Goal: Book appointment/travel/reservation

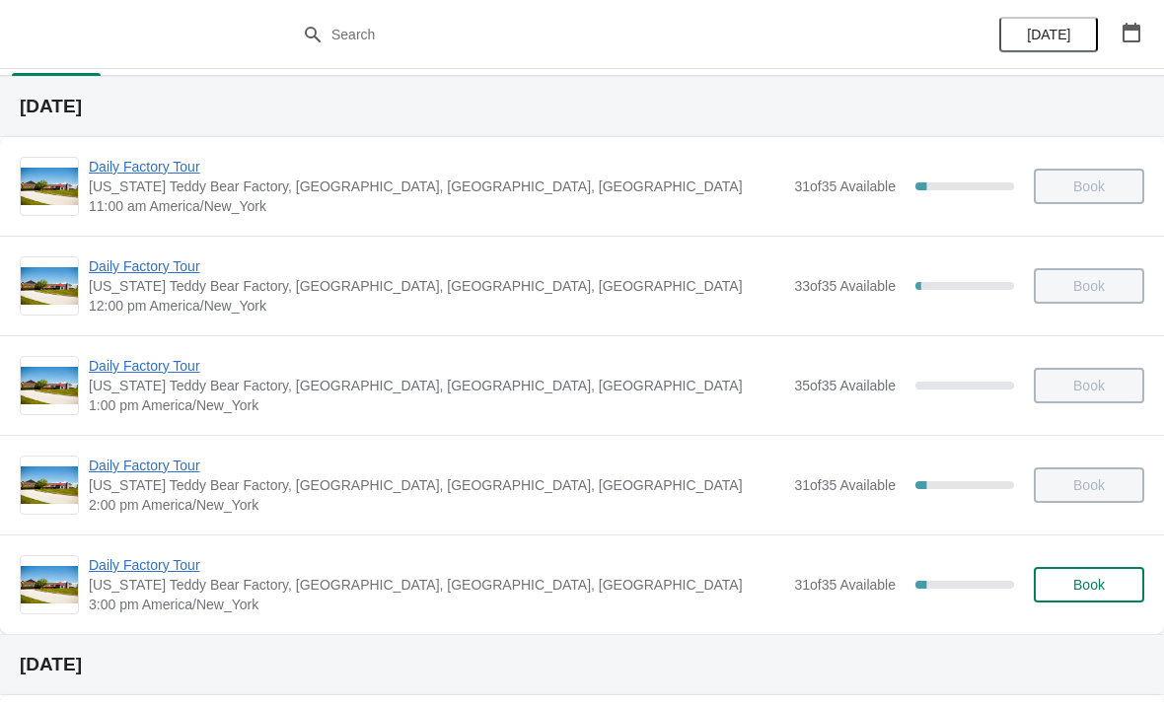
scroll to position [50, 0]
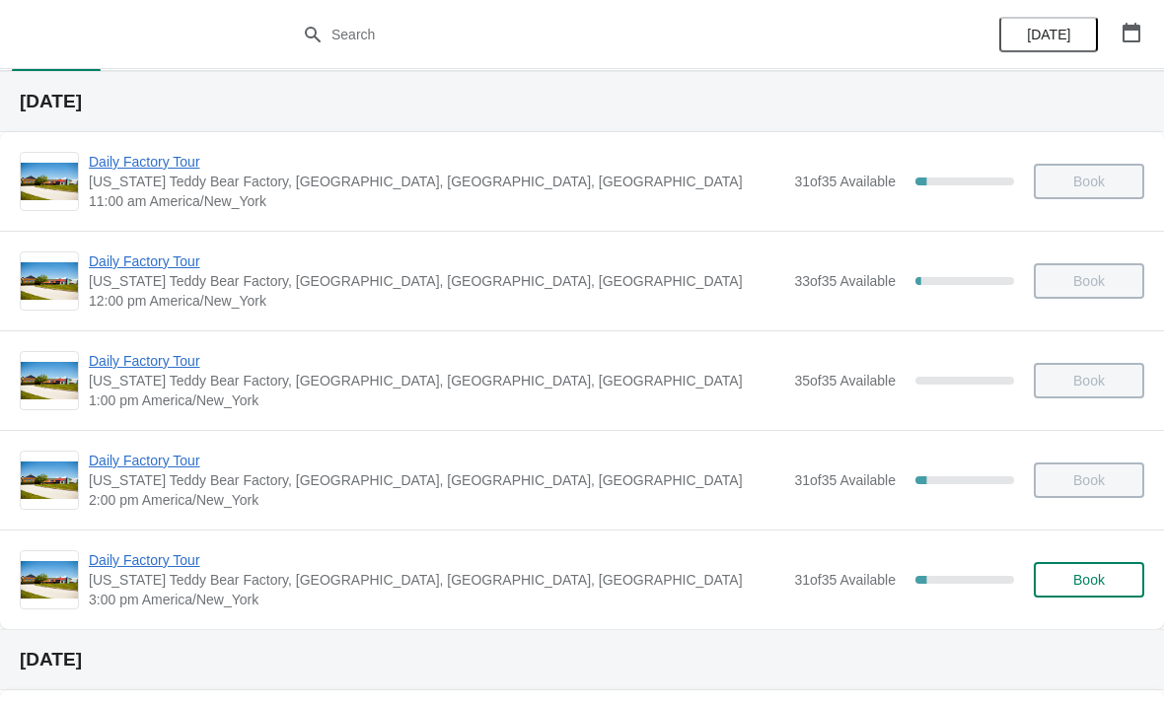
click at [1099, 568] on button "Book" at bounding box center [1089, 580] width 110 height 36
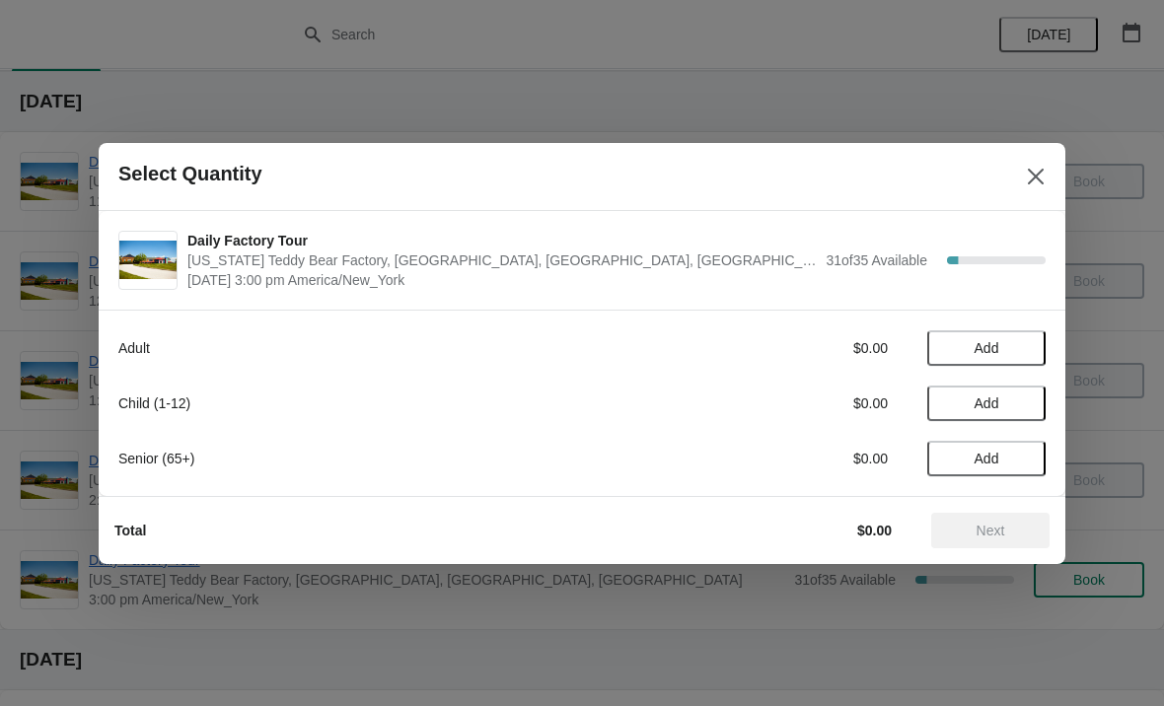
click at [1042, 456] on button "Add" at bounding box center [986, 459] width 118 height 36
click at [964, 538] on button "Next" at bounding box center [990, 531] width 118 height 36
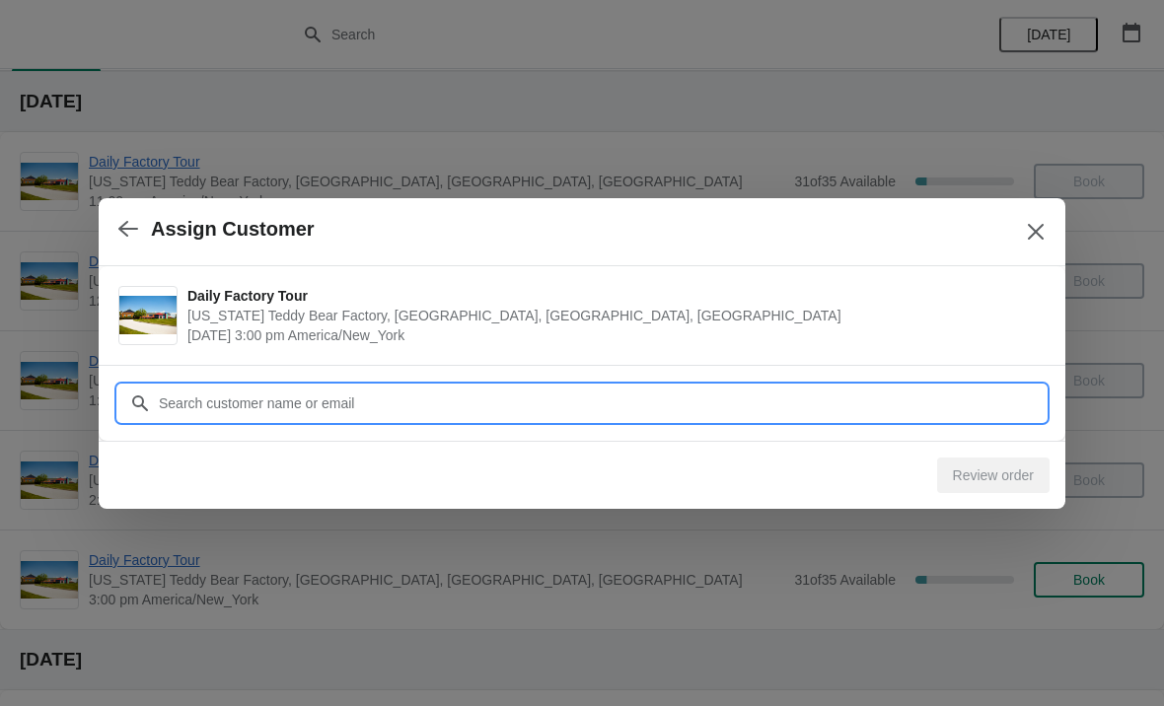
click at [428, 411] on input "Customer" at bounding box center [602, 404] width 888 height 36
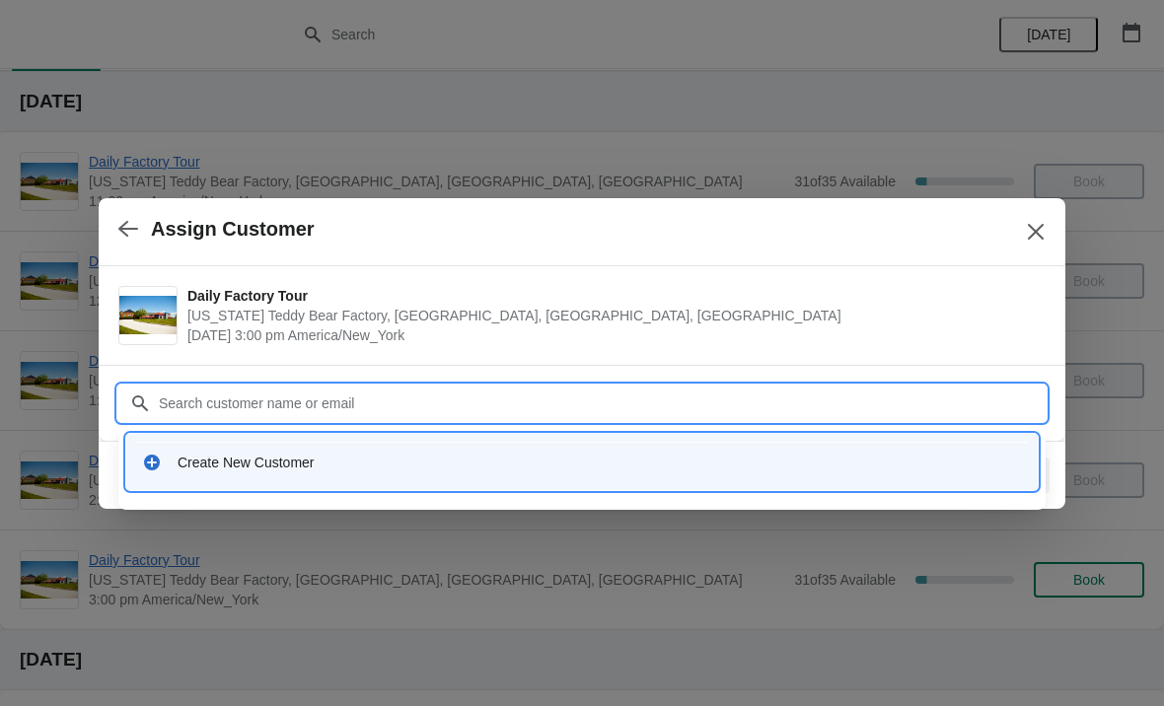
click at [275, 465] on div "Create New Customer" at bounding box center [600, 463] width 844 height 20
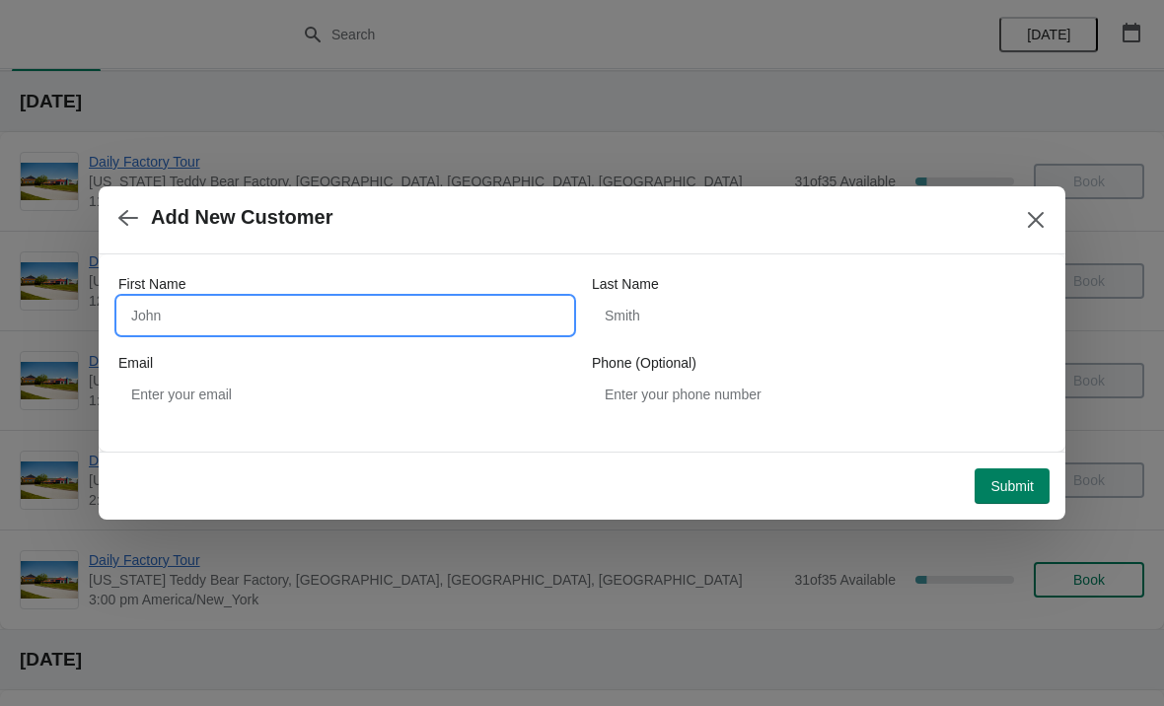
click at [336, 309] on input "First Name" at bounding box center [345, 316] width 454 height 36
type input "Dorothea"
click at [1011, 501] on button "Submit" at bounding box center [1011, 486] width 75 height 36
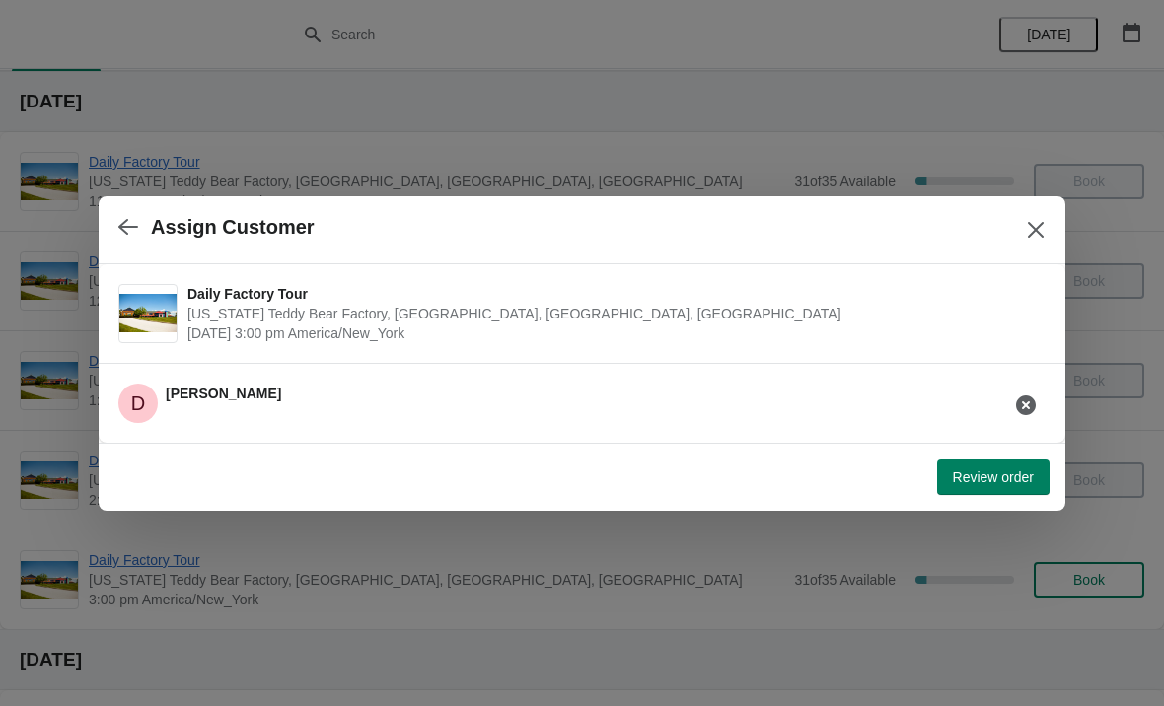
click at [986, 478] on span "Review order" at bounding box center [993, 477] width 81 height 16
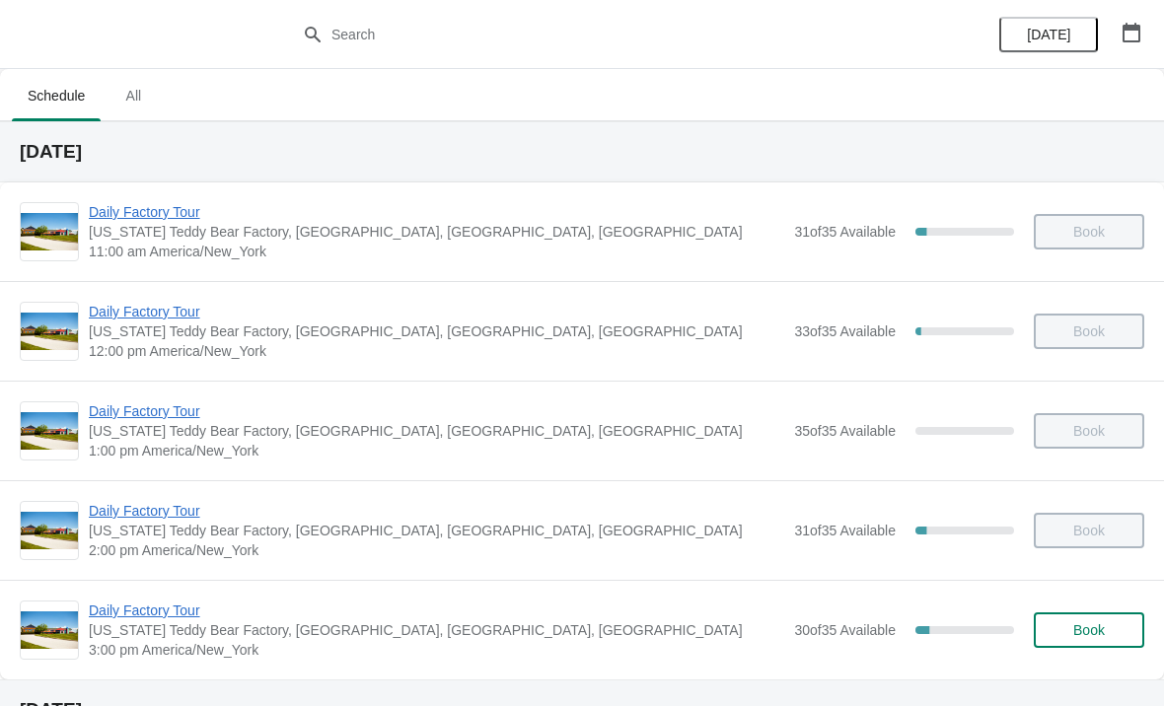
click at [137, 616] on span "Daily Factory Tour" at bounding box center [436, 611] width 695 height 20
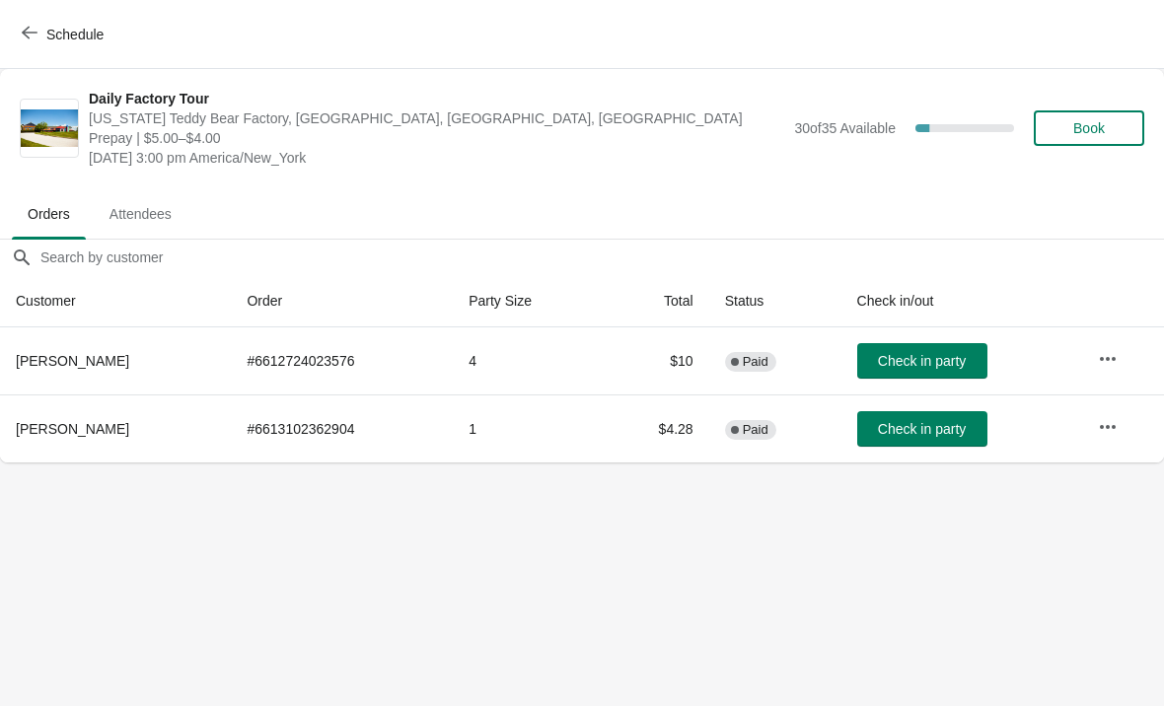
click at [950, 428] on span "Check in party" at bounding box center [922, 429] width 88 height 16
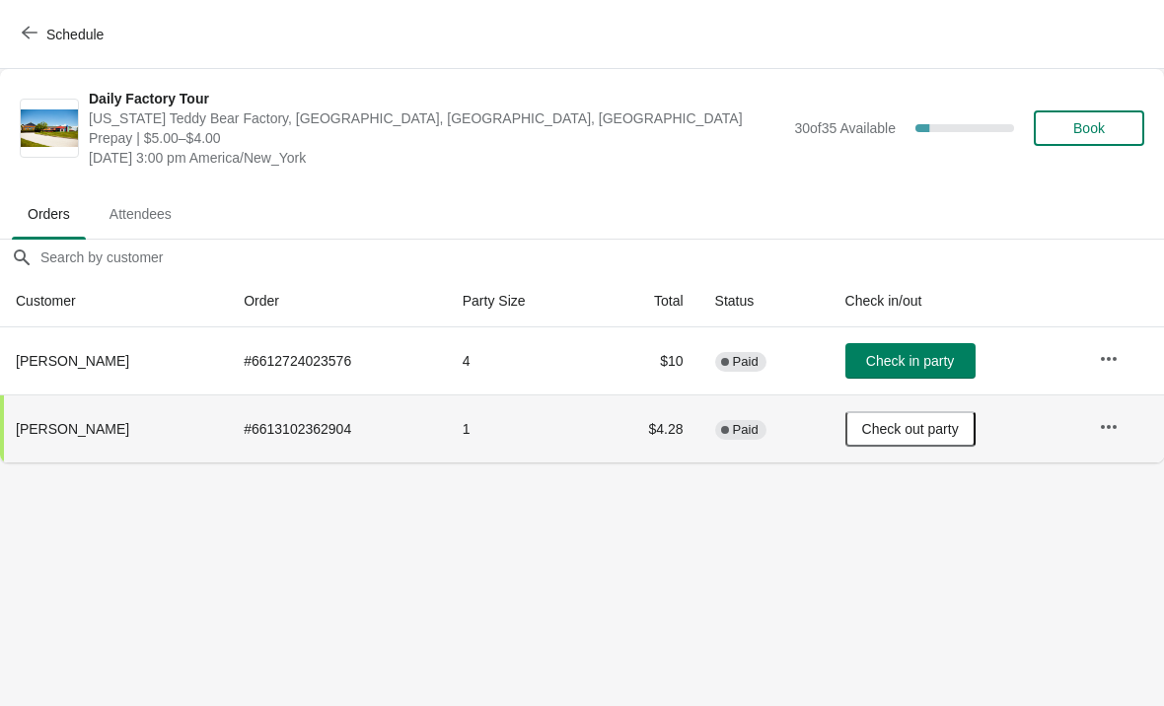
click at [1088, 124] on span "Book" at bounding box center [1089, 128] width 32 height 16
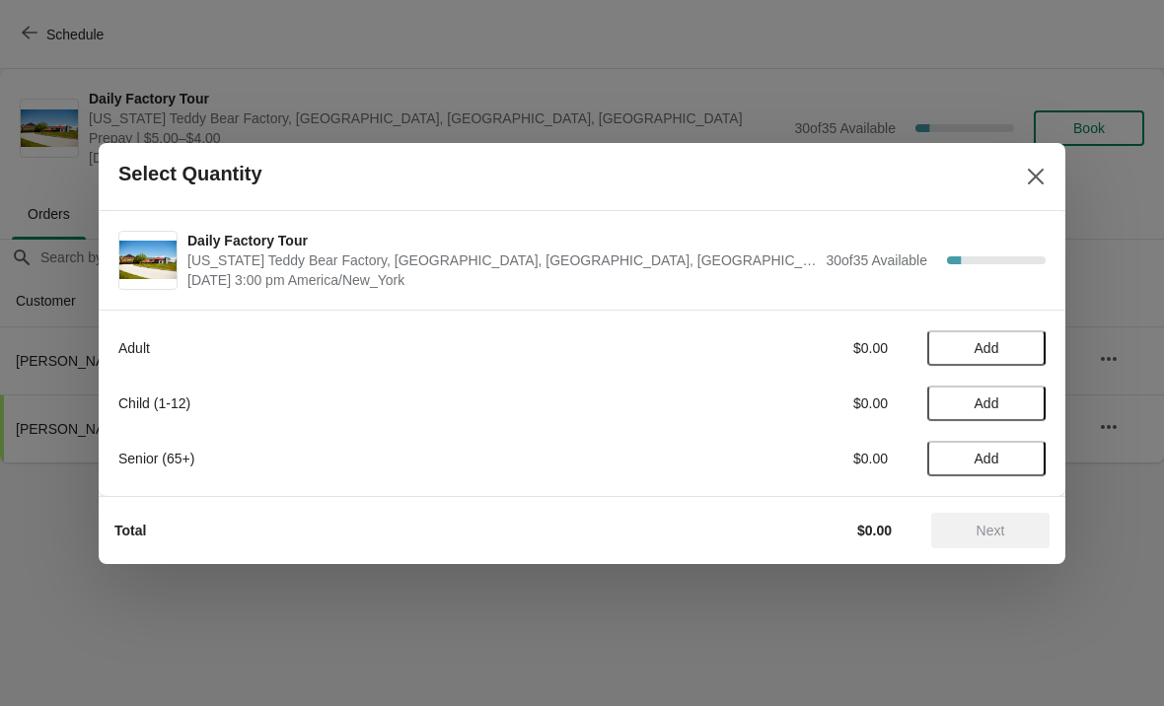
click at [1022, 451] on span "Add" at bounding box center [986, 459] width 83 height 16
click at [1002, 526] on span "Next" at bounding box center [990, 531] width 29 height 16
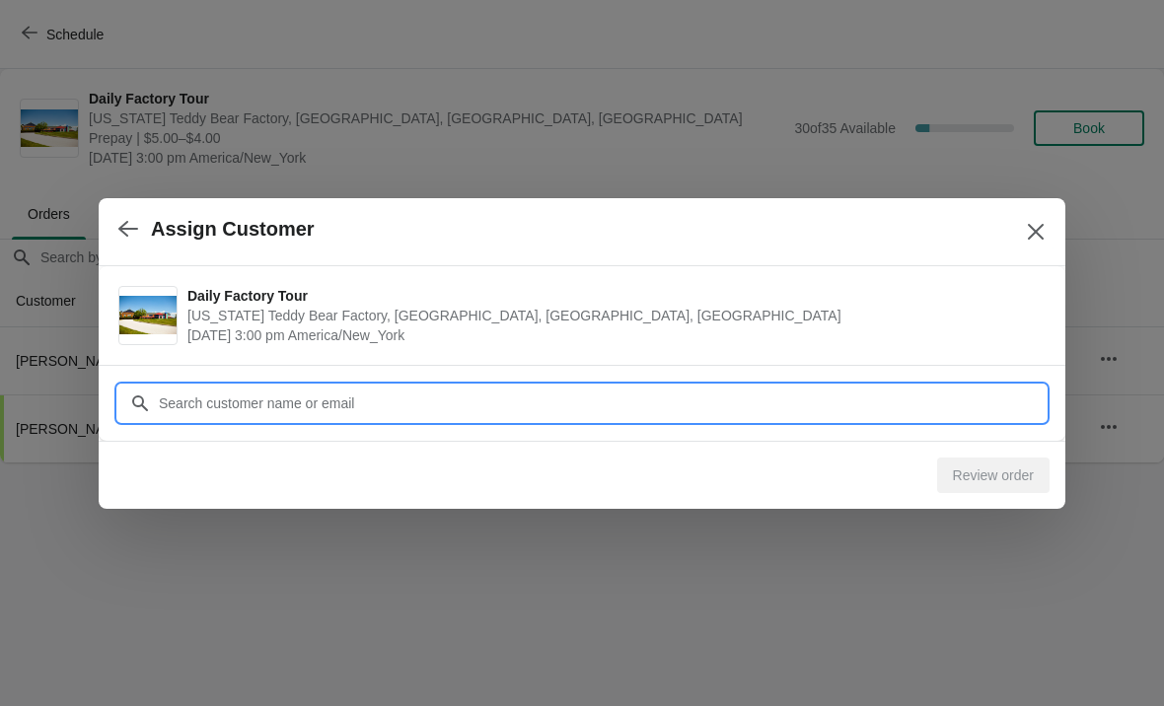
click at [510, 401] on input "Customer" at bounding box center [602, 404] width 888 height 36
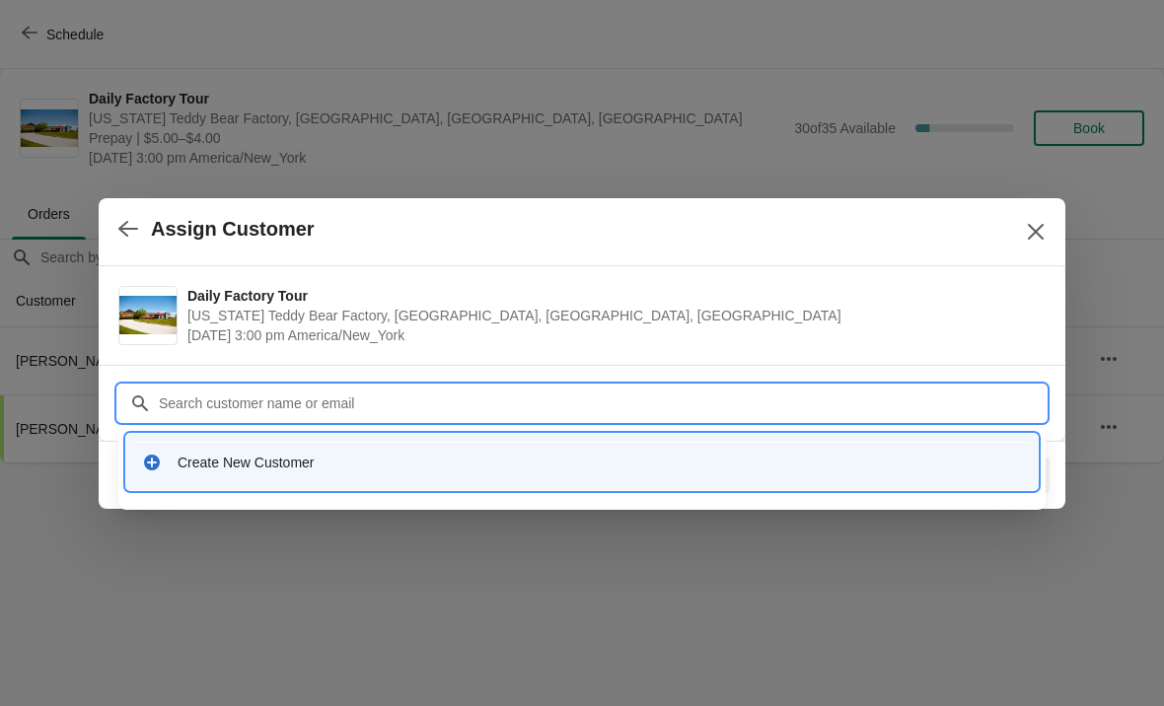
click at [331, 472] on div "Create New Customer" at bounding box center [582, 462] width 896 height 40
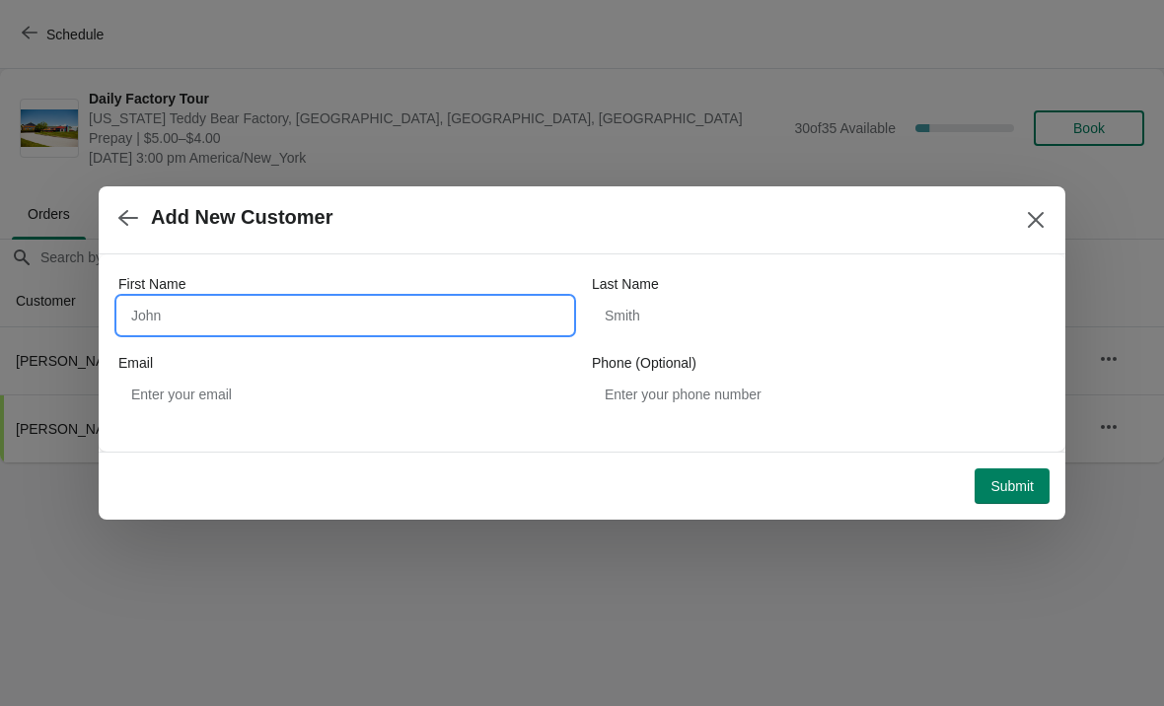
click at [182, 322] on input "First Name" at bounding box center [345, 316] width 454 height 36
type input "Carole"
click at [1021, 491] on span "Submit" at bounding box center [1011, 486] width 43 height 16
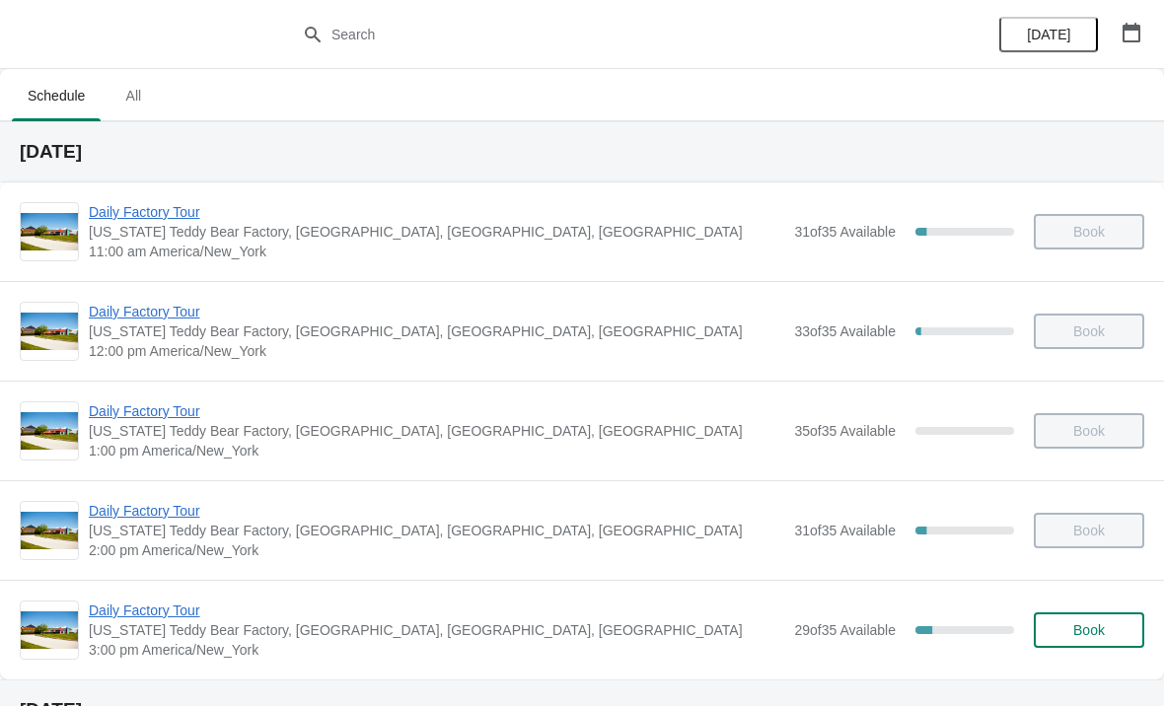
click at [151, 618] on span "Daily Factory Tour" at bounding box center [436, 611] width 695 height 20
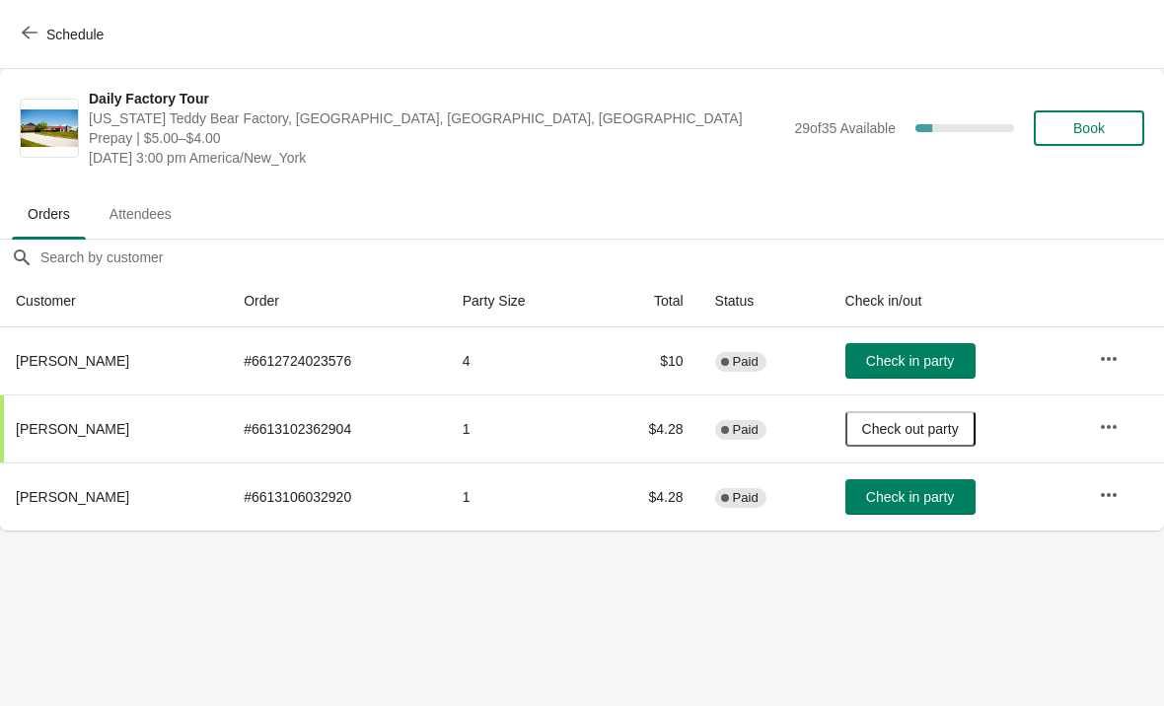
click at [925, 513] on button "Check in party" at bounding box center [910, 497] width 130 height 36
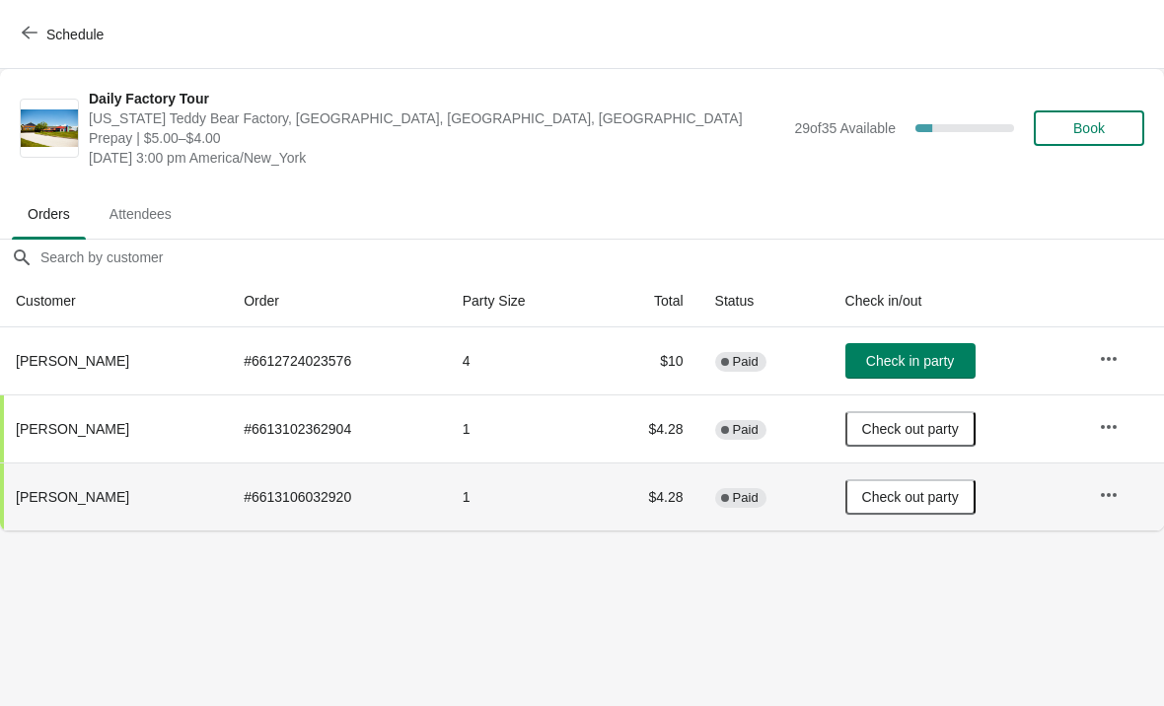
click at [17, 33] on button "Schedule" at bounding box center [64, 35] width 109 height 36
